Goal: Check status: Check status

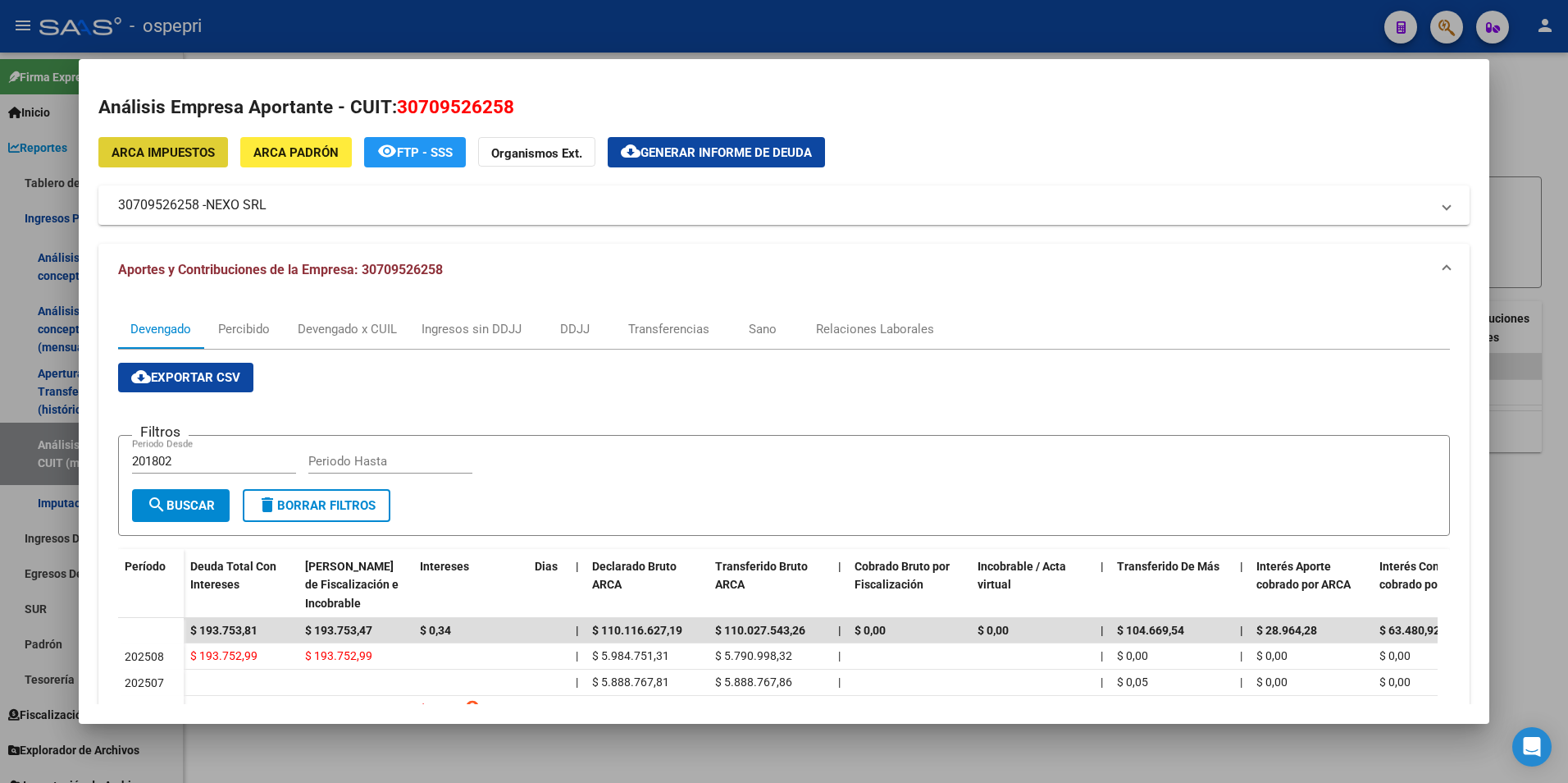
scroll to position [164, 0]
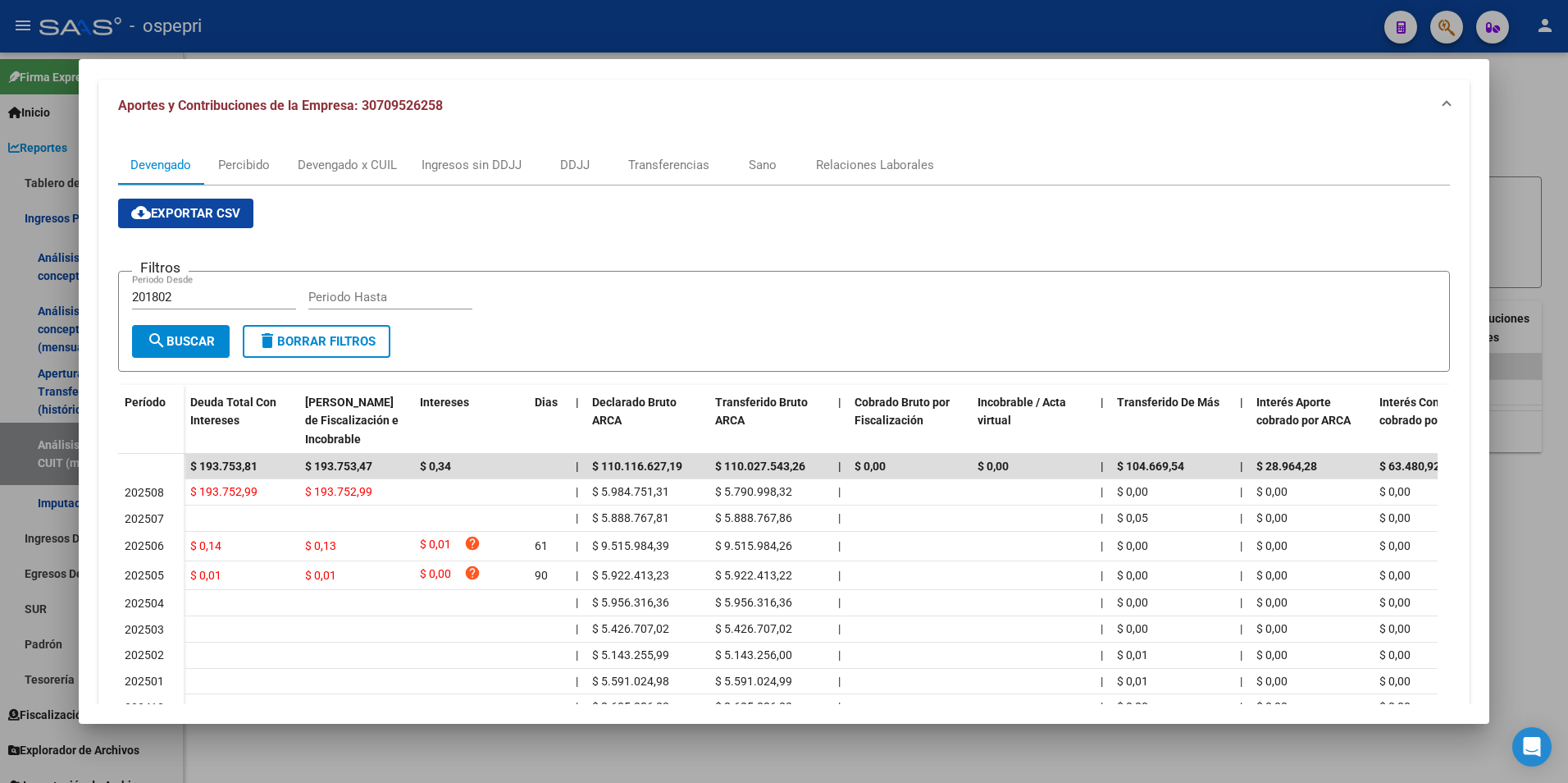
click at [1551, 146] on div at bounding box center [784, 391] width 1568 height 783
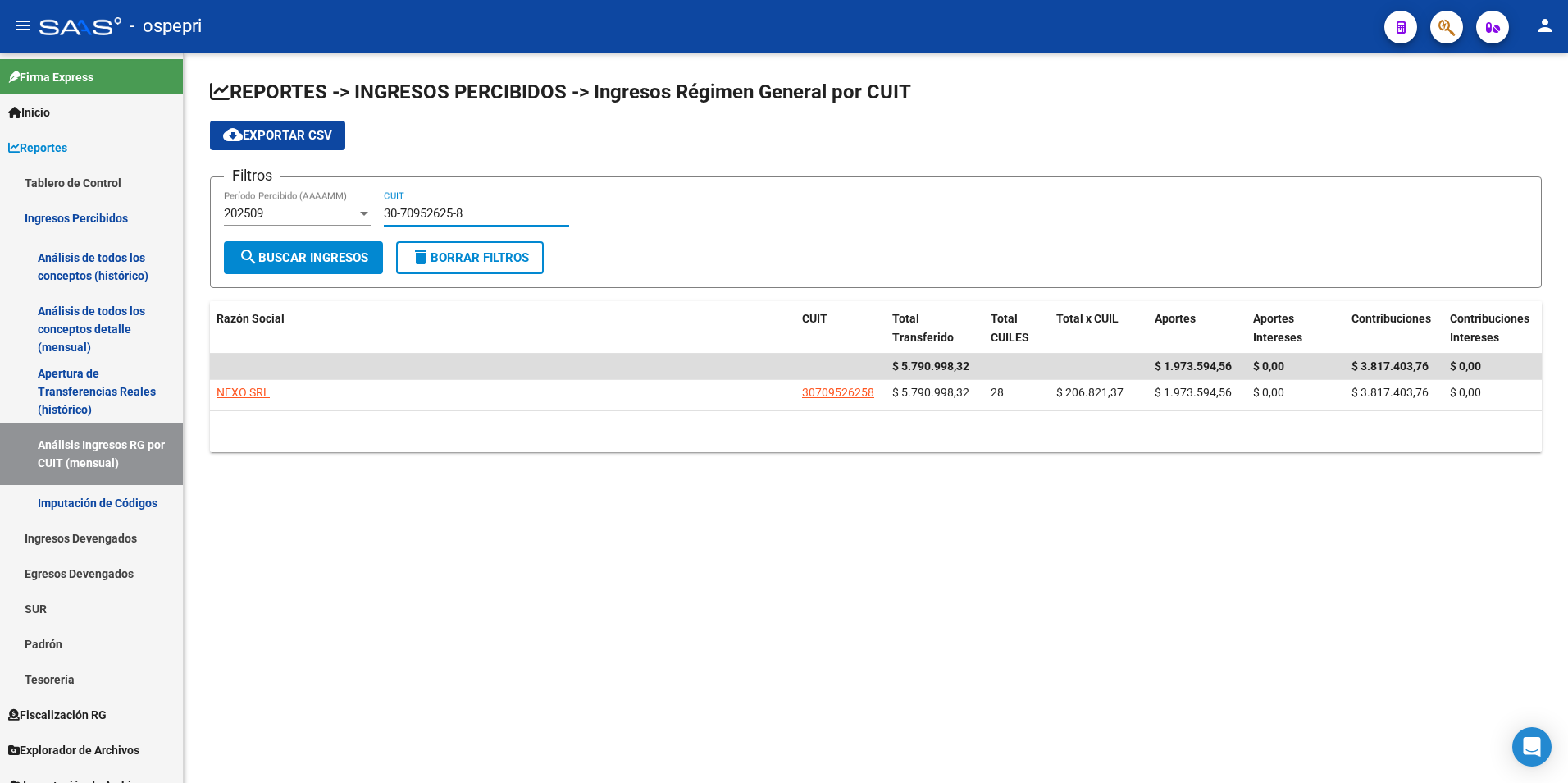
click at [525, 210] on input "30-70952625-8" at bounding box center [477, 214] width 185 height 15
paste input "1790760-0"
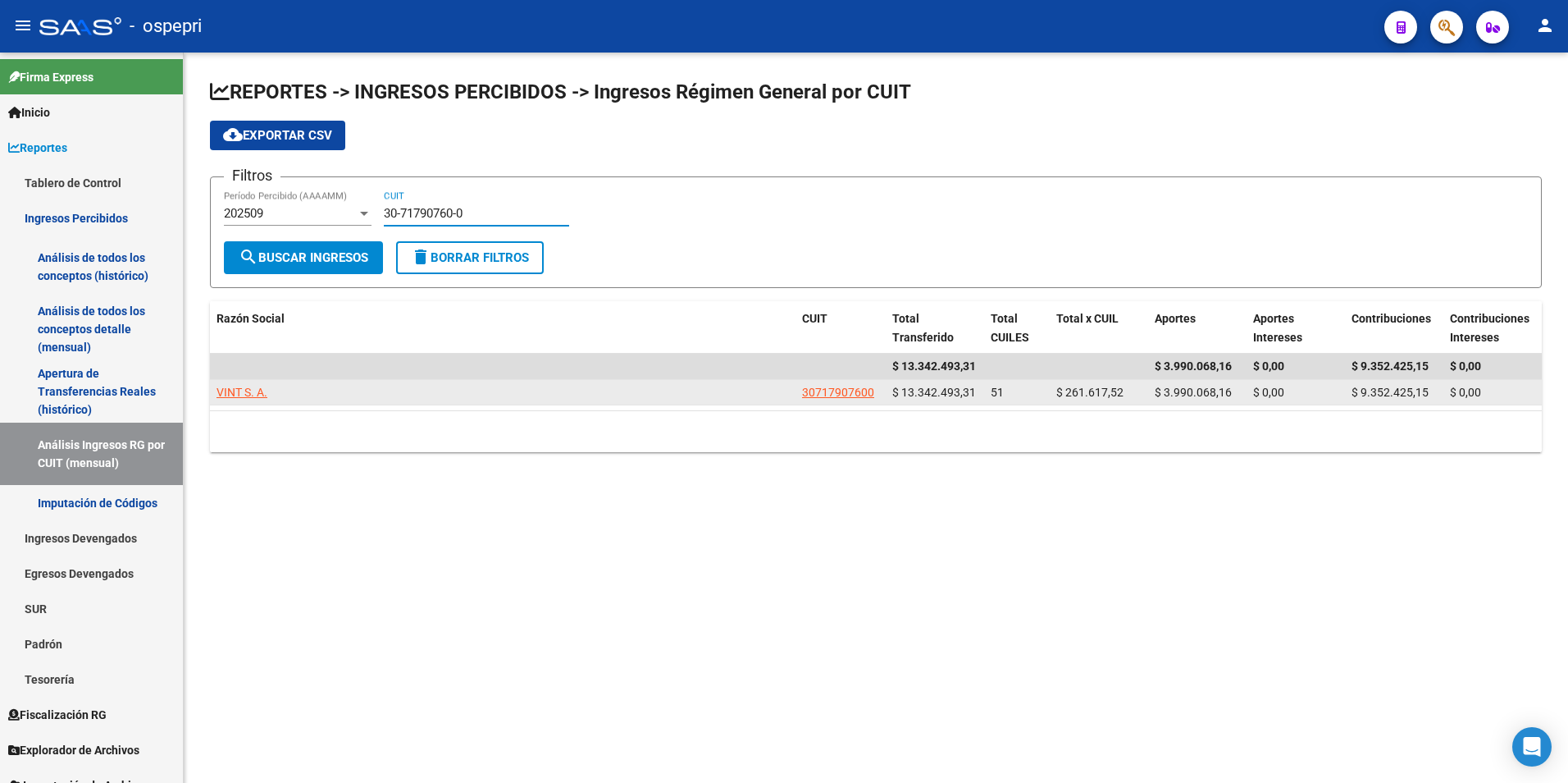
type input "30-71790760-0"
click at [231, 382] on datatable-body-cell "VINT S. A." at bounding box center [503, 393] width 586 height 25
click at [231, 389] on span "VINT S. A." at bounding box center [242, 393] width 50 height 13
type textarea "30717907600"
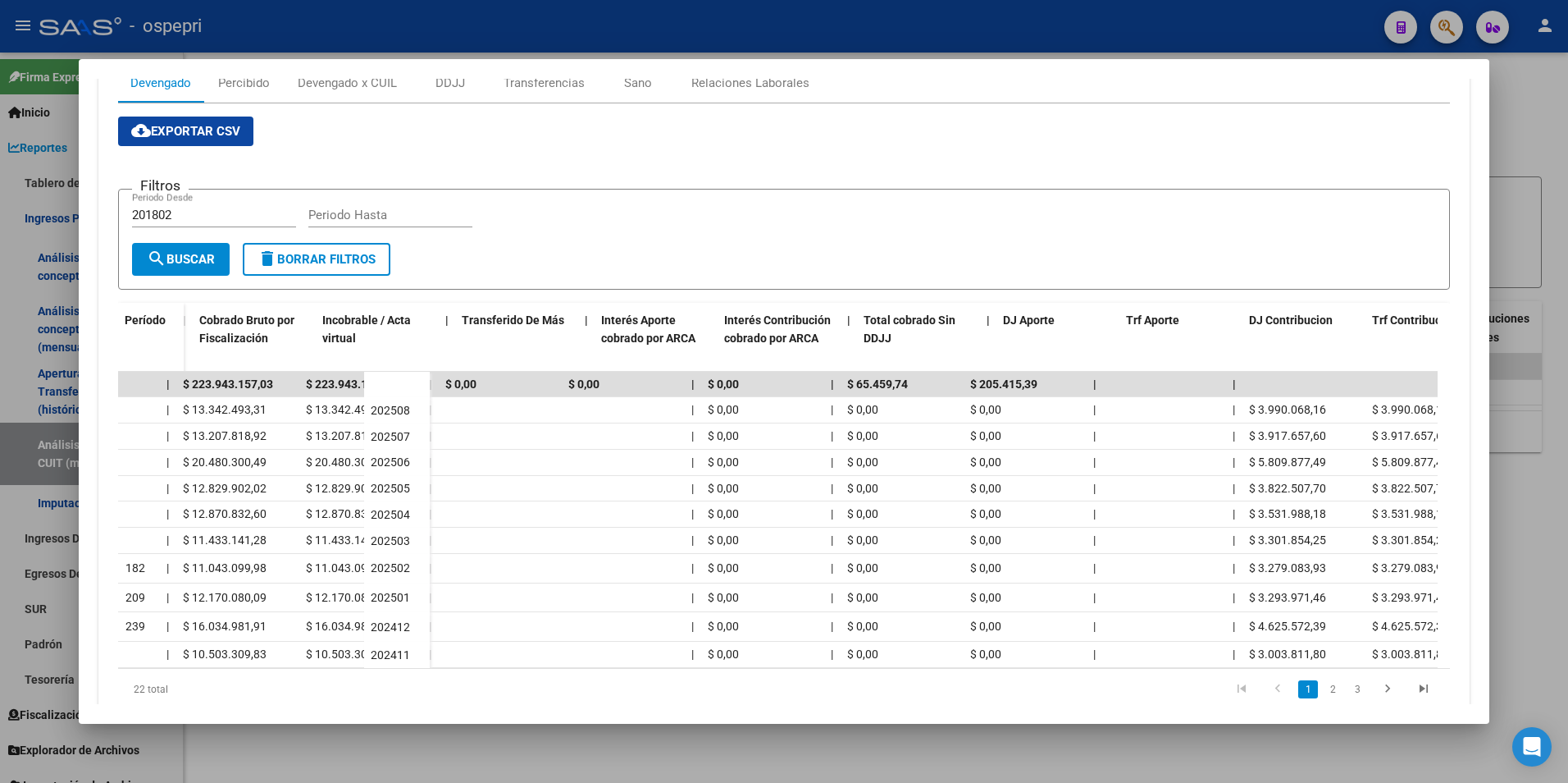
scroll to position [0, 706]
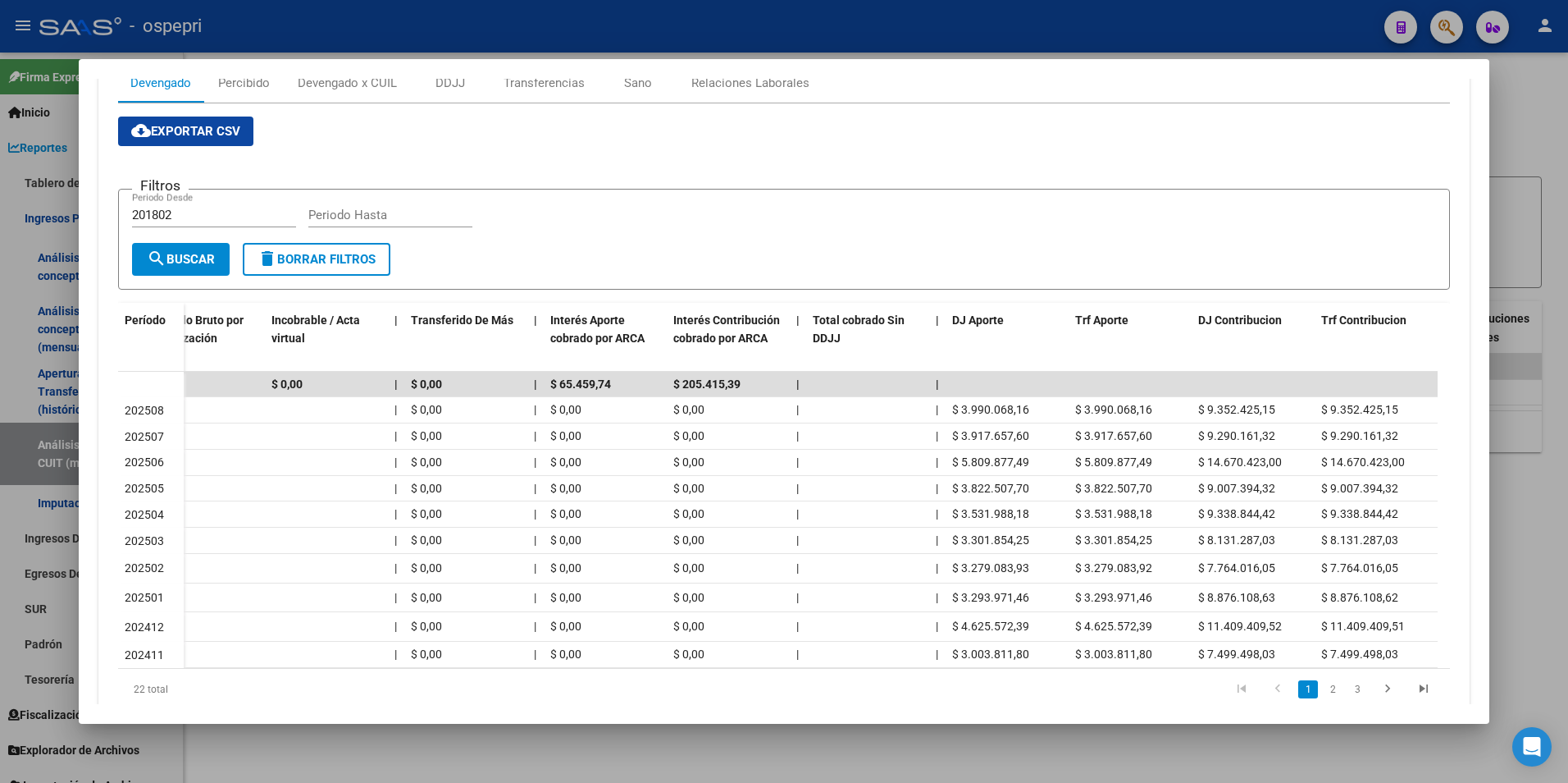
click at [1518, 486] on div at bounding box center [784, 391] width 1568 height 783
